Goal: Task Accomplishment & Management: Complete application form

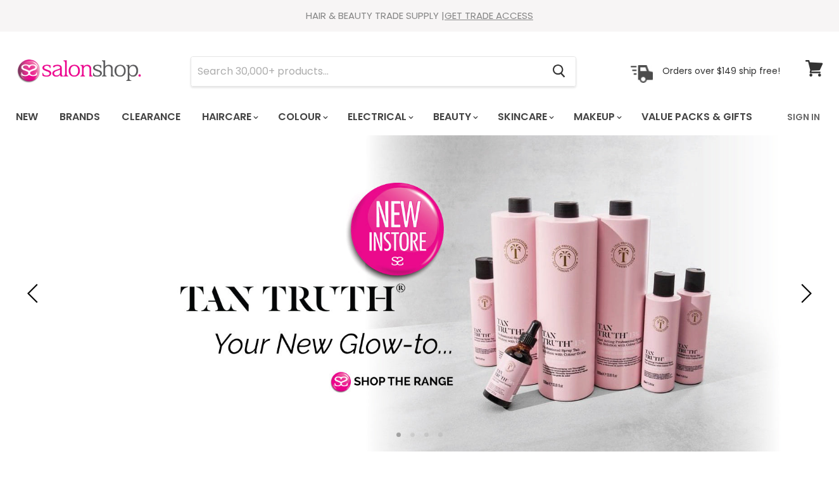
scroll to position [44, 0]
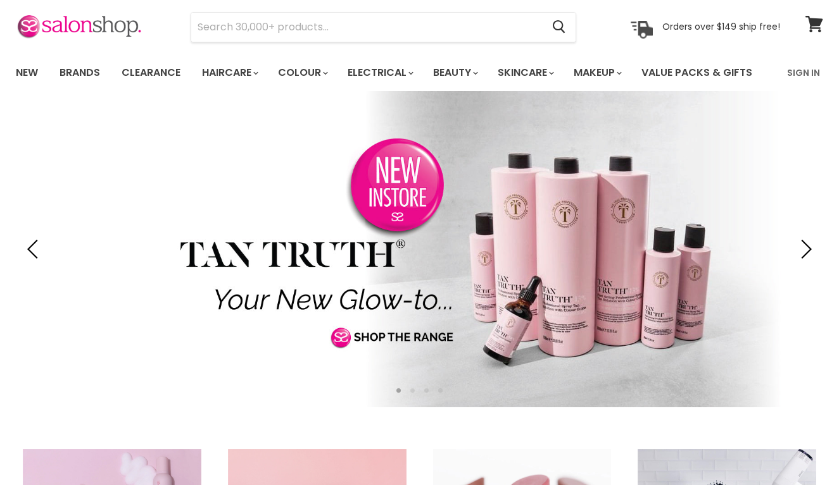
click at [793, 75] on link "Sign In" at bounding box center [803, 72] width 48 height 27
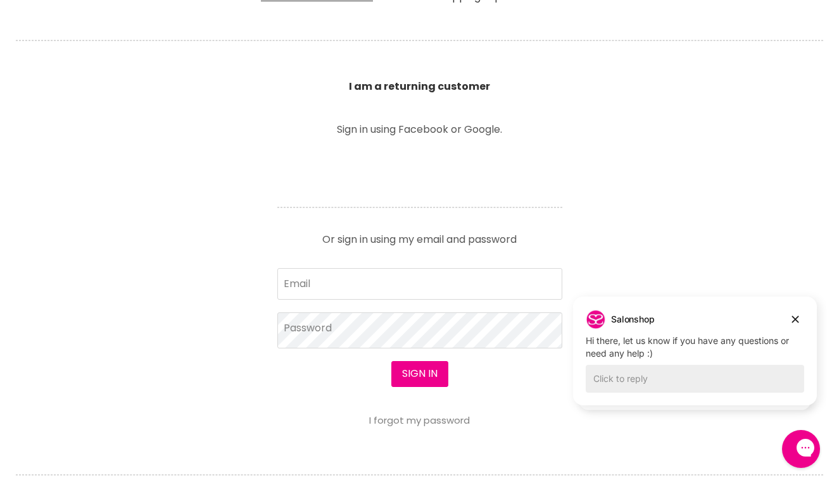
click at [633, 217] on section "Welcome to SalonShop I am a new customer Create a new account for a better shop…" at bounding box center [419, 244] width 839 height 784
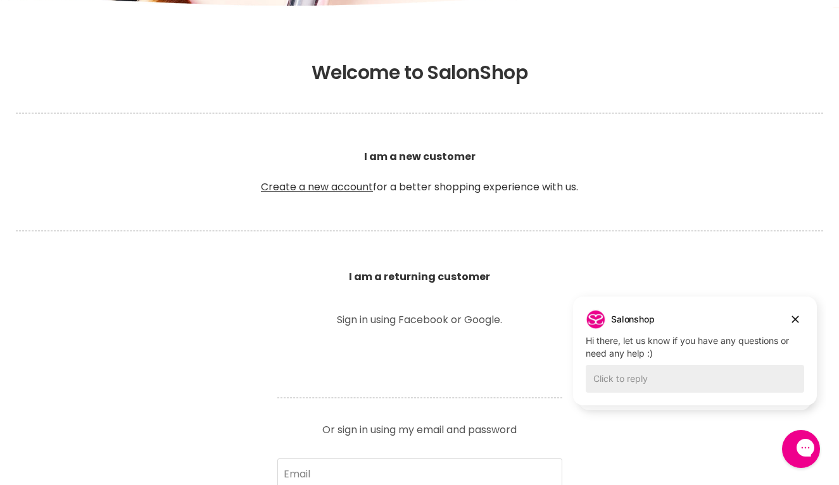
scroll to position [201, 0]
click at [318, 185] on link "Create a new account" at bounding box center [317, 187] width 112 height 15
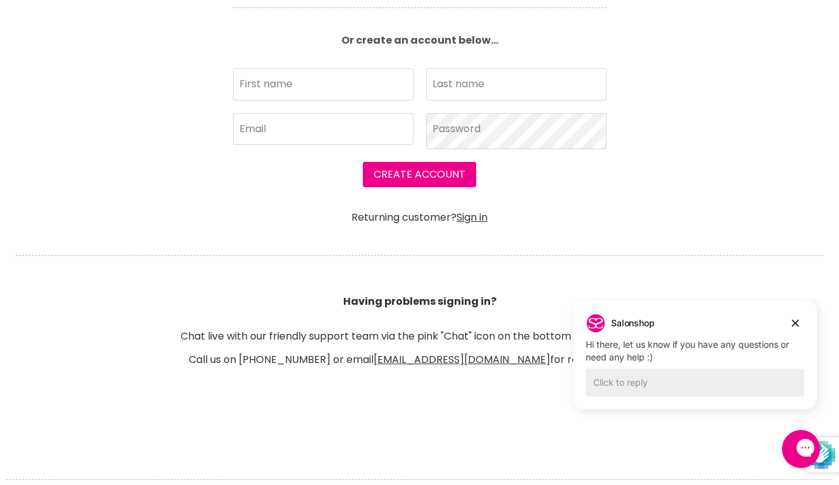
scroll to position [558, 0]
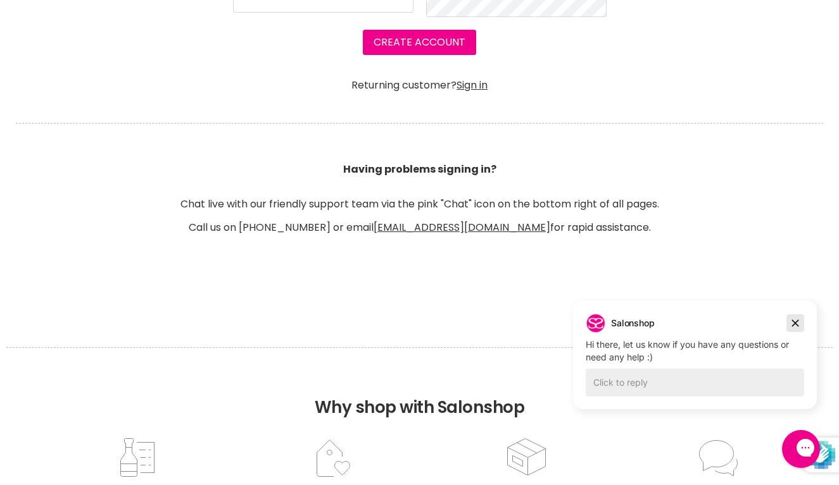
click at [799, 321] on icon "Dismiss campaign" at bounding box center [795, 323] width 13 height 15
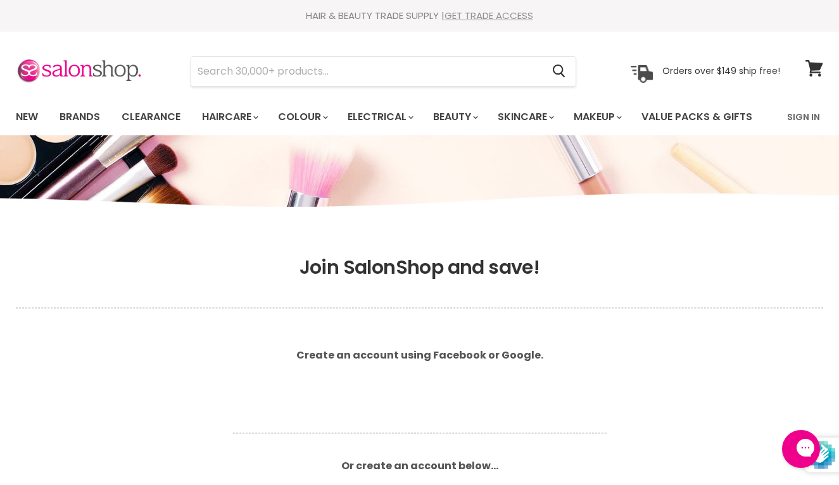
scroll to position [273, 0]
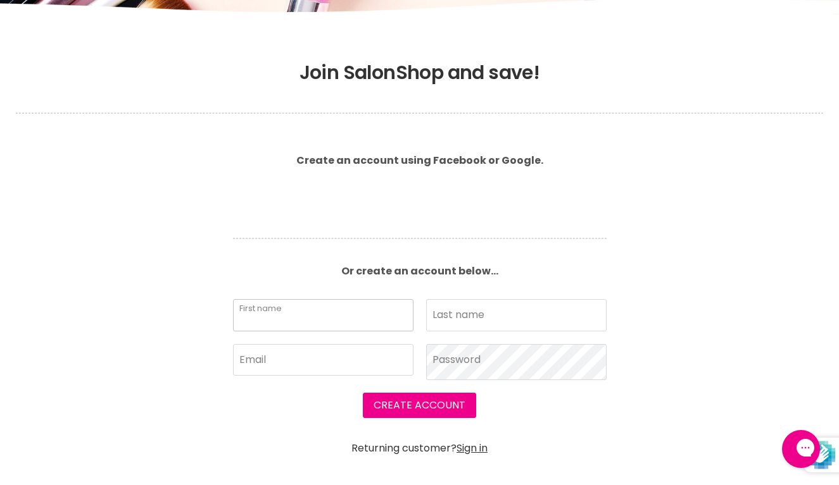
click at [368, 319] on input "First name" at bounding box center [323, 315] width 180 height 32
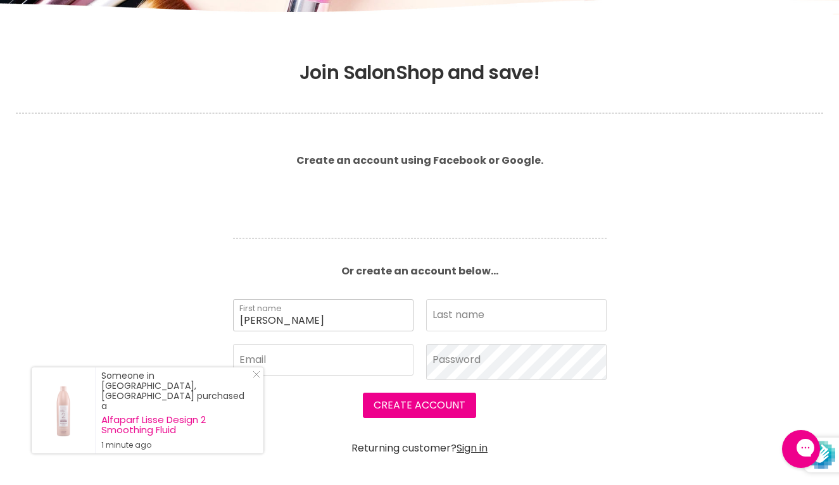
type input "Jesse"
type input "Furlan"
type input "hello@bloe"
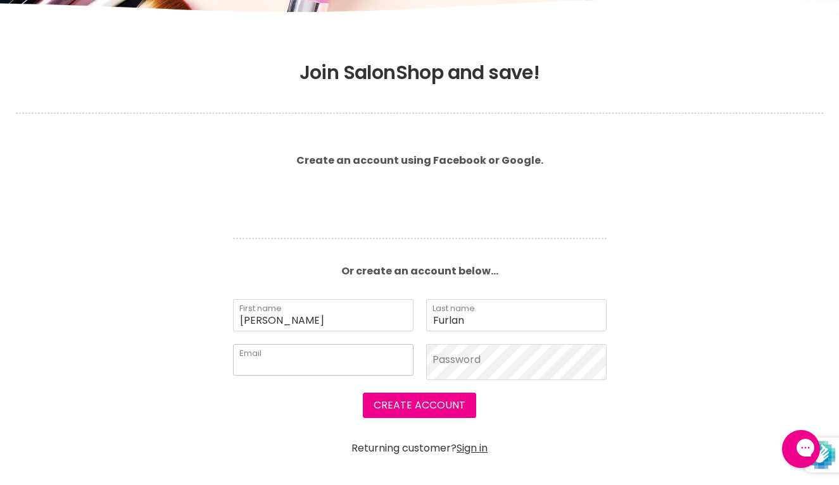
type input "hello@bloeindustrial.com"
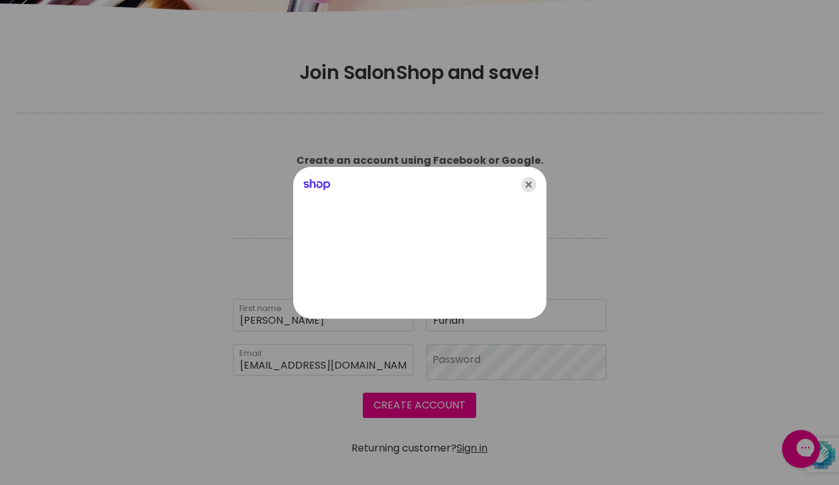
click at [529, 181] on icon "Close" at bounding box center [528, 184] width 15 height 15
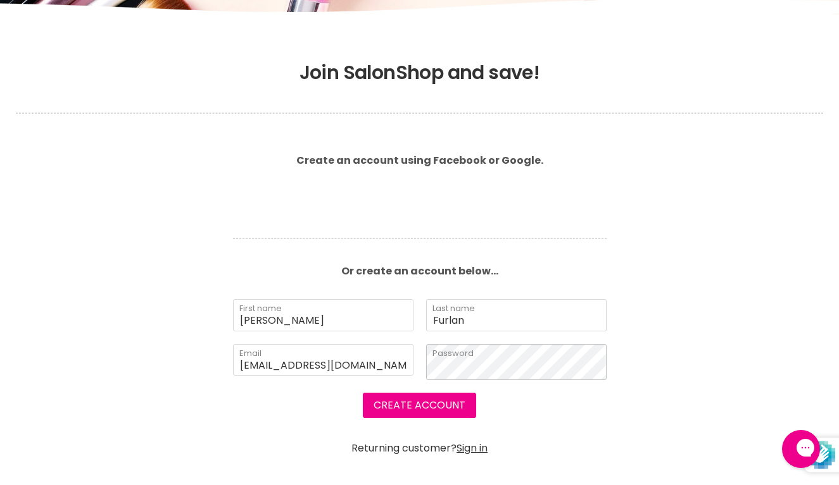
click at [419, 407] on button "Create Account" at bounding box center [419, 405] width 113 height 25
click at [428, 415] on button "Create Account" at bounding box center [419, 405] width 113 height 25
click at [427, 404] on button "Create Account" at bounding box center [419, 405] width 113 height 25
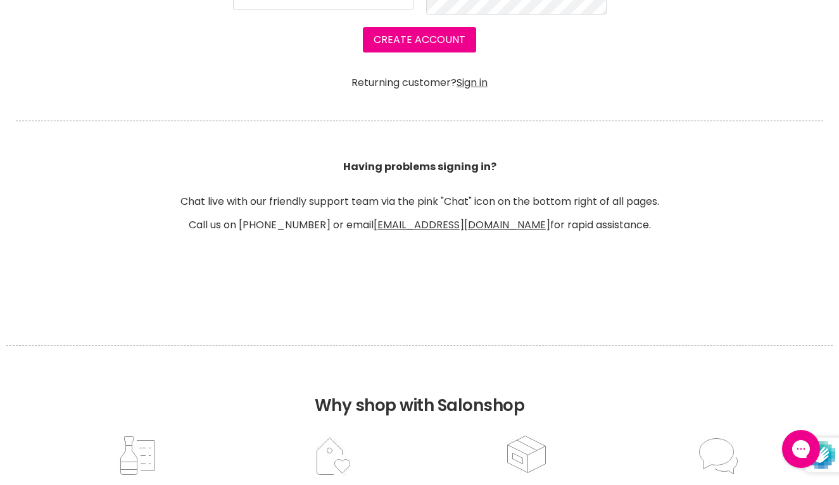
scroll to position [642, 0]
